Goal: Task Accomplishment & Management: Use online tool/utility

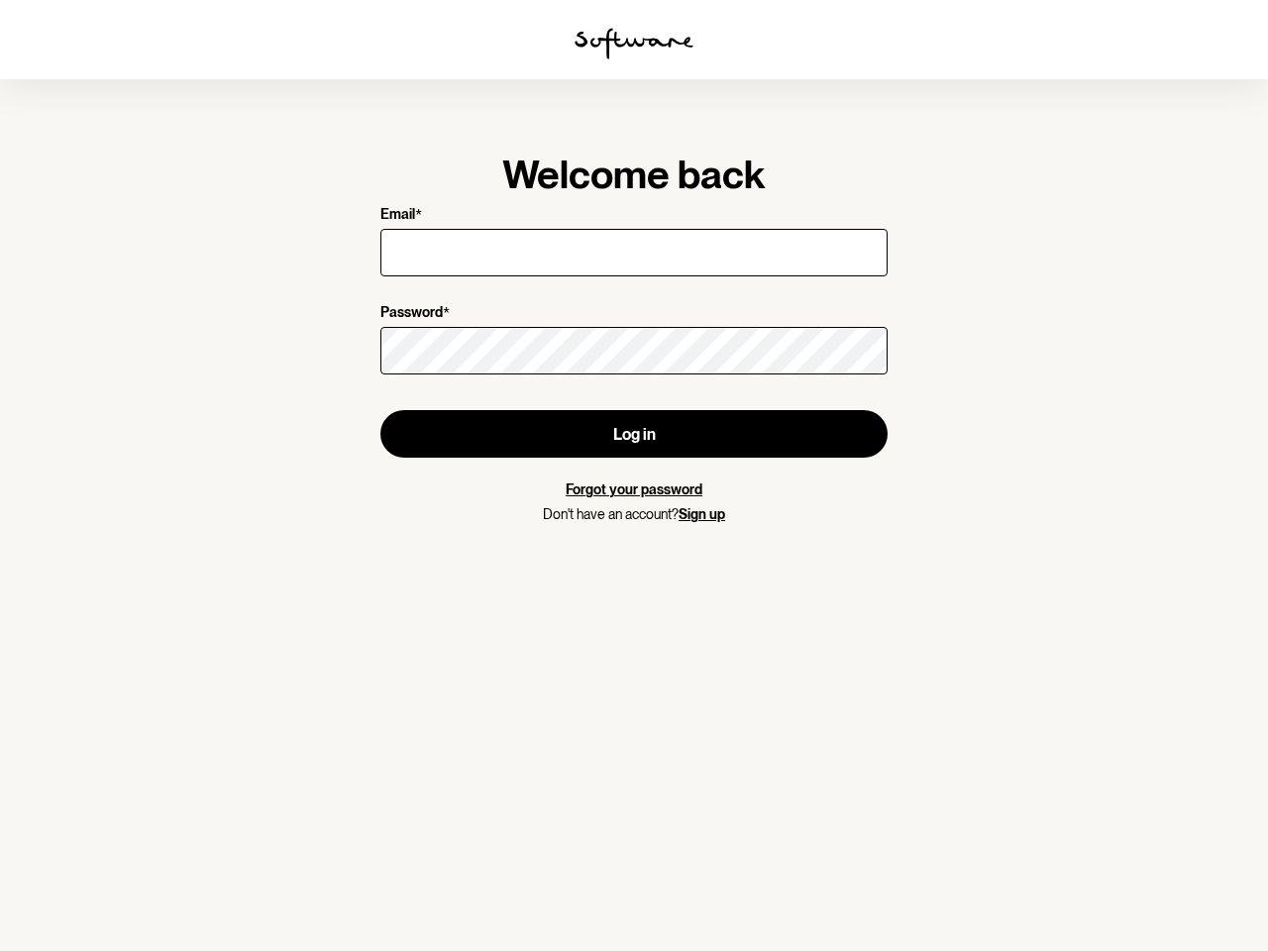
click at [634, 44] on img at bounding box center [633, 44] width 119 height 32
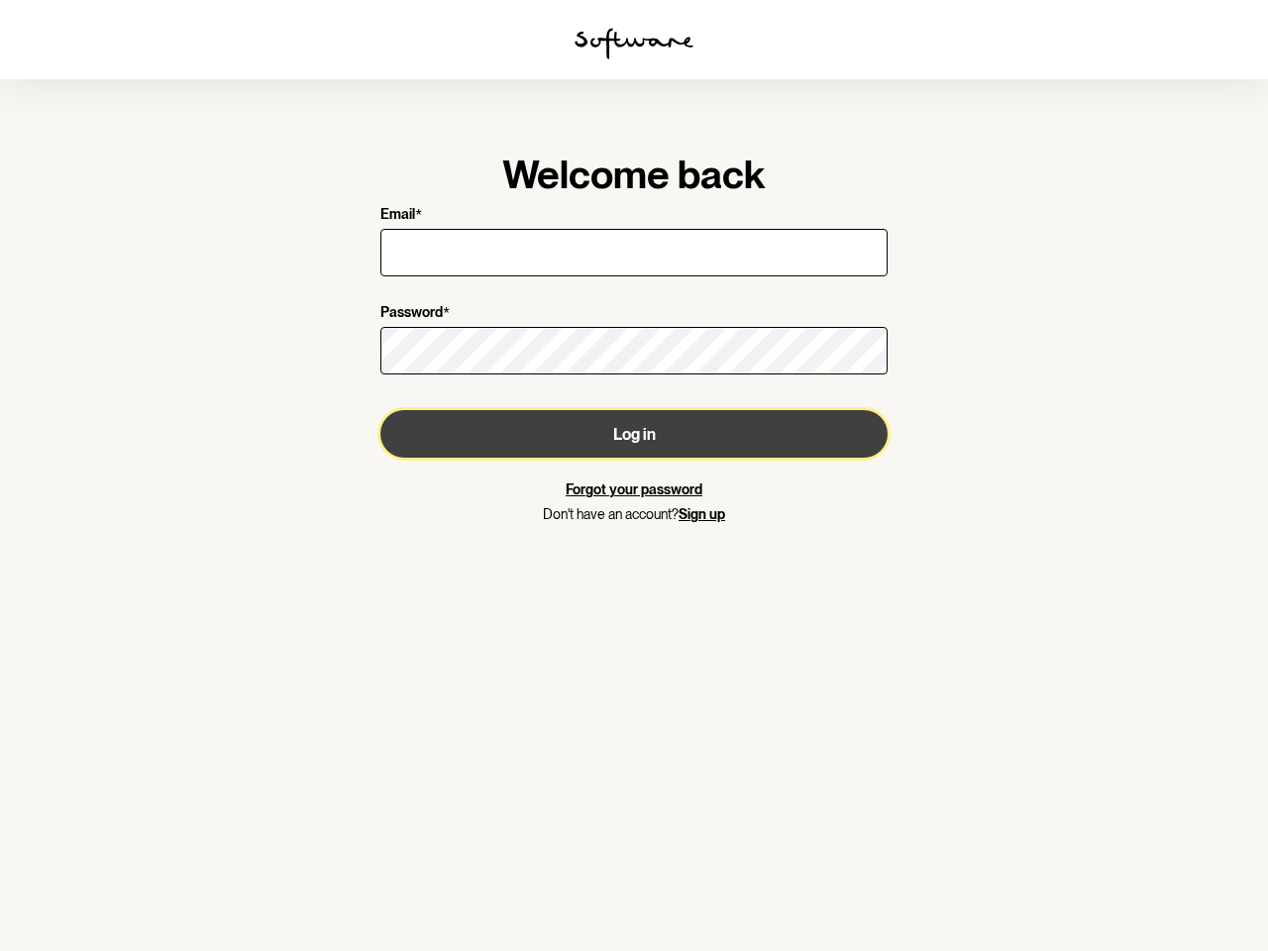
click at [634, 434] on button "Log in" at bounding box center [633, 434] width 507 height 48
